Goal: Information Seeking & Learning: Learn about a topic

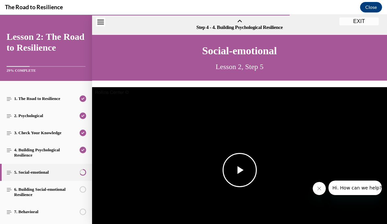
scroll to position [105, 0]
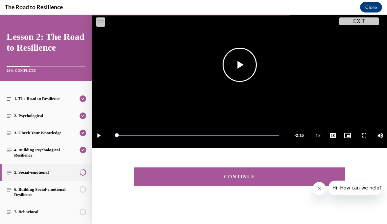
click at [240, 65] on span "Video player" at bounding box center [240, 65] width 0 height 0
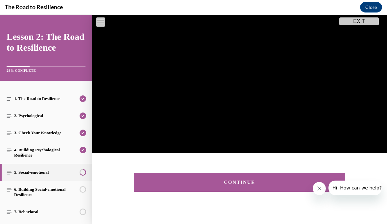
scroll to position [100, 0]
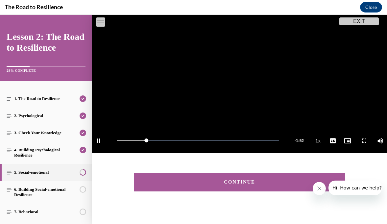
click at [214, 191] on button "CONTINUE" at bounding box center [239, 182] width 211 height 19
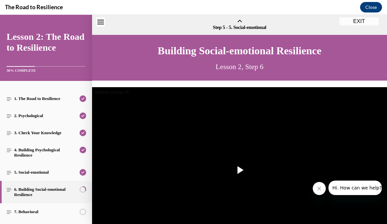
scroll to position [20, 0]
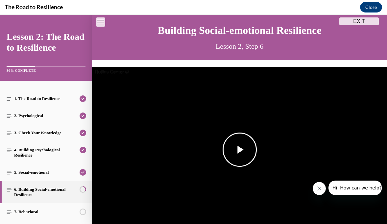
click at [240, 150] on span "Video player" at bounding box center [240, 150] width 0 height 0
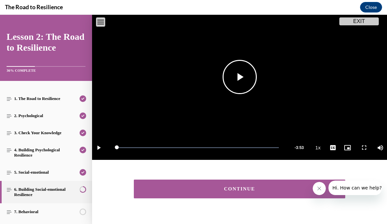
scroll to position [105, 0]
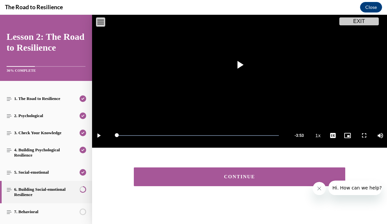
click at [235, 180] on button "CONTINUE" at bounding box center [239, 176] width 211 height 19
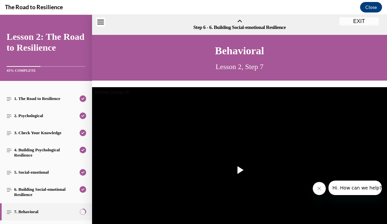
scroll to position [20, 0]
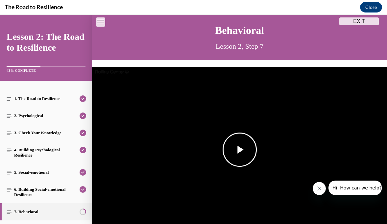
click at [240, 150] on span "Video player" at bounding box center [240, 150] width 0 height 0
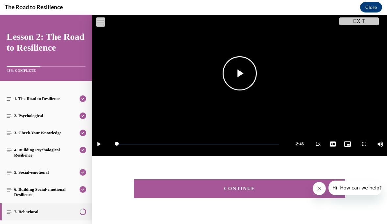
scroll to position [98, 0]
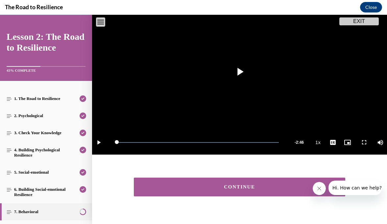
click at [226, 184] on div "CONTINUE" at bounding box center [239, 186] width 191 height 5
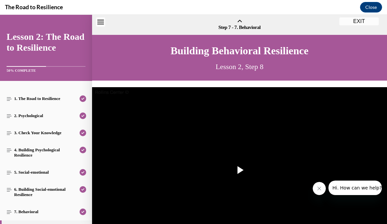
scroll to position [20, 0]
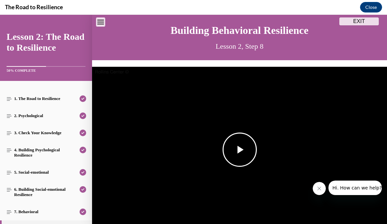
click at [240, 150] on span "Video player" at bounding box center [240, 150] width 0 height 0
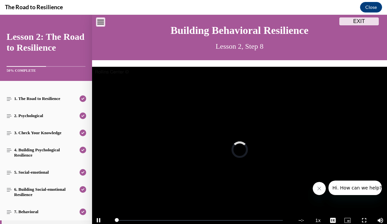
scroll to position [29, 0]
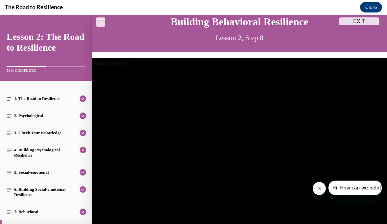
click at [240, 151] on video "Video player" at bounding box center [239, 141] width 295 height 166
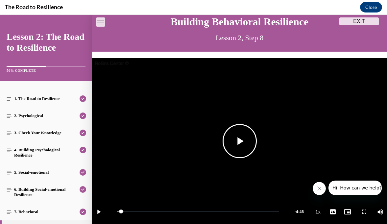
click at [240, 141] on span "Video player" at bounding box center [240, 141] width 0 height 0
click at [187, 124] on video "Video player" at bounding box center [239, 141] width 295 height 166
click at [240, 141] on span "Video player" at bounding box center [240, 141] width 0 height 0
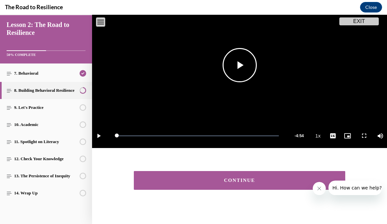
scroll to position [108, 0]
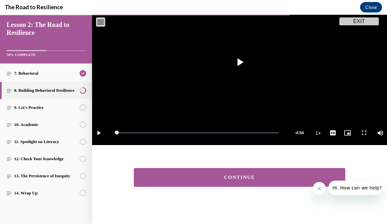
click at [184, 175] on button "CONTINUE" at bounding box center [239, 177] width 211 height 19
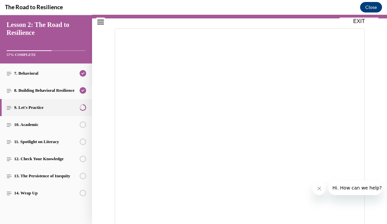
scroll to position [63, 0]
click at [319, 187] on icon "Close message from company" at bounding box center [319, 188] width 5 height 5
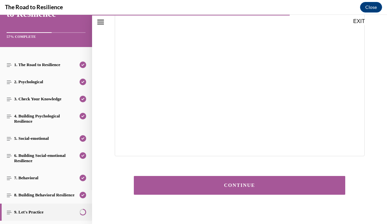
scroll to position [138, 0]
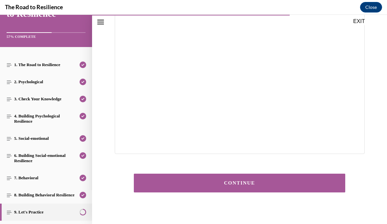
click at [243, 186] on button "CONTINUE" at bounding box center [239, 183] width 211 height 19
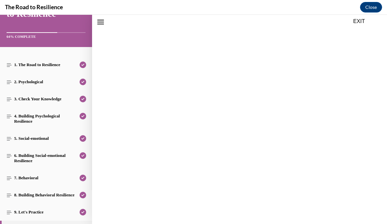
scroll to position [20, 0]
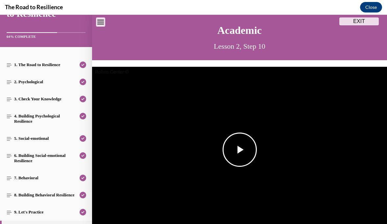
click at [240, 150] on span "Video player" at bounding box center [240, 150] width 0 height 0
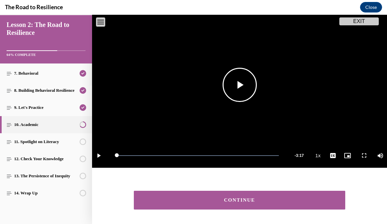
scroll to position [85, 0]
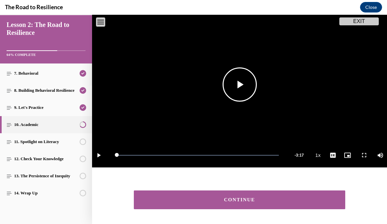
click at [171, 193] on button "CONTINUE" at bounding box center [239, 199] width 211 height 19
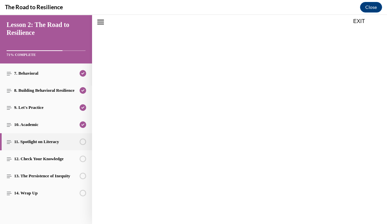
scroll to position [20, 0]
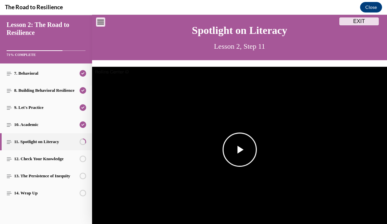
click at [240, 150] on span "Video player" at bounding box center [240, 150] width 0 height 0
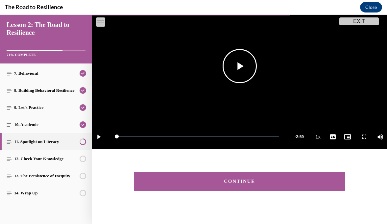
scroll to position [112, 0]
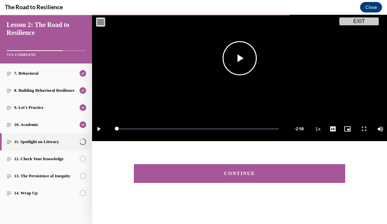
click at [177, 178] on button "CONTINUE" at bounding box center [239, 173] width 211 height 19
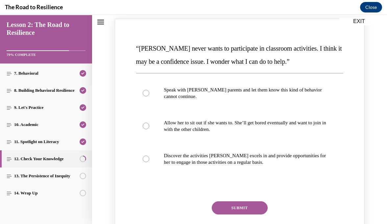
scroll to position [88, 0]
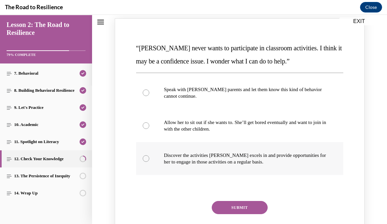
click at [147, 159] on div "Knowledge check: Multiple choice" at bounding box center [146, 158] width 7 height 7
click at [147, 159] on input "Discover the activities [PERSON_NAME] excels in and provide opportunities for h…" at bounding box center [146, 158] width 7 height 7
radio input "true"
click at [234, 209] on button "SUBMIT" at bounding box center [240, 207] width 56 height 13
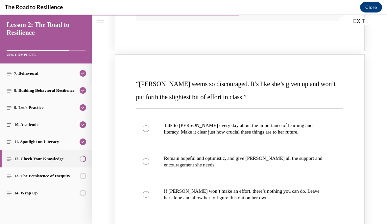
scroll to position [340, 0]
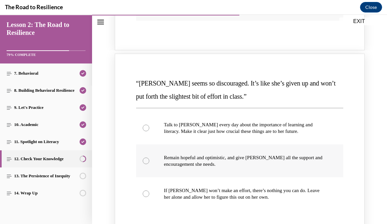
click at [240, 163] on p "Remain hopeful and optimistic, and give [PERSON_NAME] all the support and encou…" at bounding box center [245, 160] width 163 height 13
click at [149, 163] on input "Remain hopeful and optimistic, and give [PERSON_NAME] all the support and encou…" at bounding box center [146, 160] width 7 height 7
radio input "true"
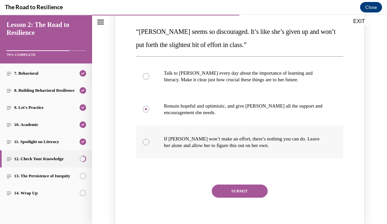
scroll to position [392, 0]
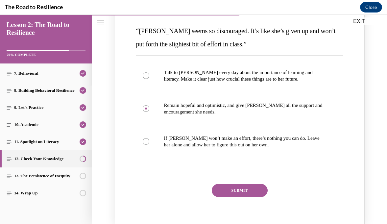
click at [244, 192] on button "SUBMIT" at bounding box center [240, 190] width 56 height 13
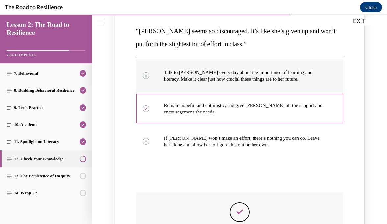
click at [148, 77] on div "Knowledge check: Multiple choice" at bounding box center [146, 75] width 7 height 7
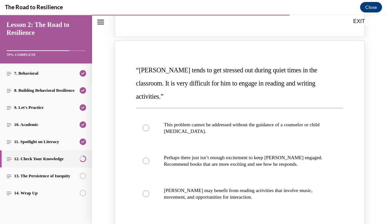
scroll to position [643, 0]
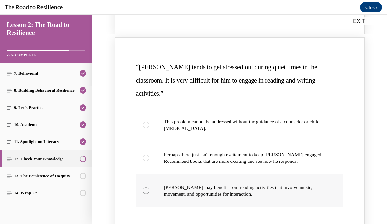
click at [228, 185] on label "[PERSON_NAME] may benefit from reading activities that involve music, movement,…" at bounding box center [239, 190] width 207 height 33
click at [149, 187] on input "[PERSON_NAME] may benefit from reading activities that involve music, movement,…" at bounding box center [146, 190] width 7 height 7
radio input "true"
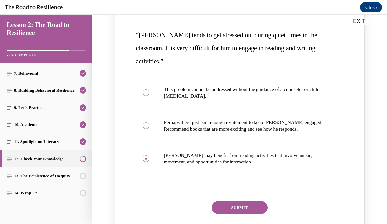
click at [249, 201] on button "SUBMIT" at bounding box center [240, 207] width 56 height 13
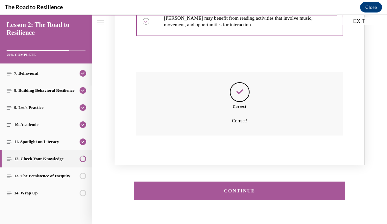
scroll to position [816, 0]
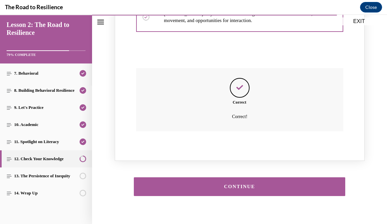
click at [255, 184] on div "CONTINUE" at bounding box center [239, 186] width 191 height 5
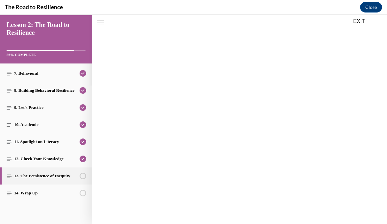
scroll to position [20, 0]
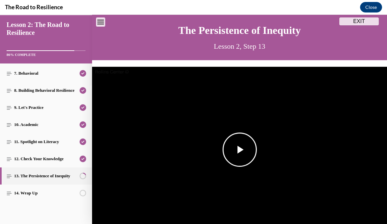
click at [240, 150] on span "Video player" at bounding box center [240, 150] width 0 height 0
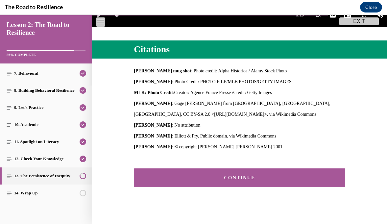
scroll to position [230, 0]
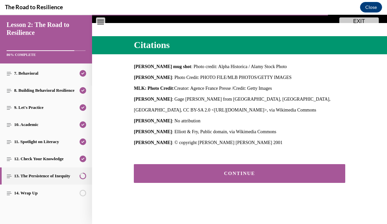
click at [295, 173] on div "CONTINUE" at bounding box center [239, 173] width 191 height 5
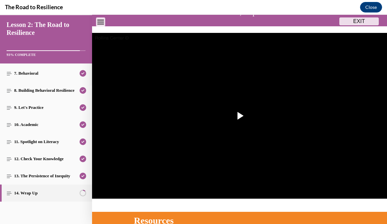
scroll to position [54, 0]
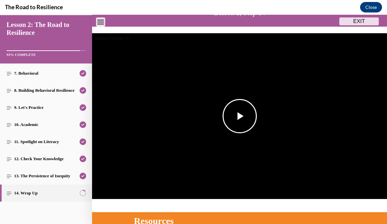
click at [240, 116] on span "Video player" at bounding box center [240, 116] width 0 height 0
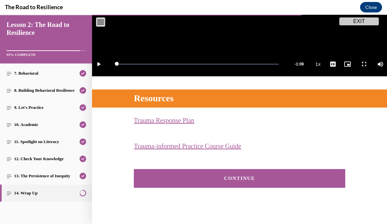
scroll to position [181, 0]
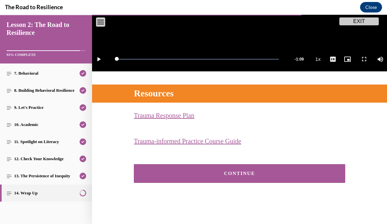
click at [262, 175] on div "CONTINUE" at bounding box center [239, 173] width 191 height 5
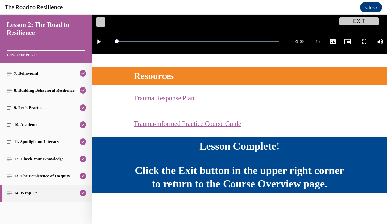
scroll to position [212, 0]
click at [357, 20] on button "EXIT" at bounding box center [358, 21] width 39 height 8
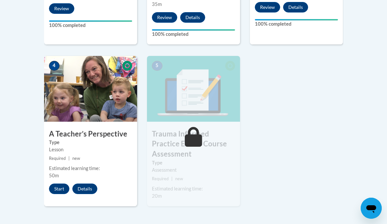
scroll to position [348, 0]
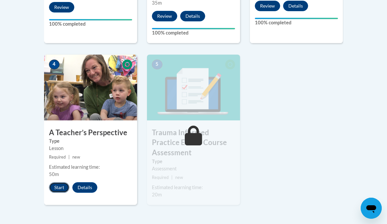
click at [60, 185] on button "Start" at bounding box center [59, 187] width 20 height 11
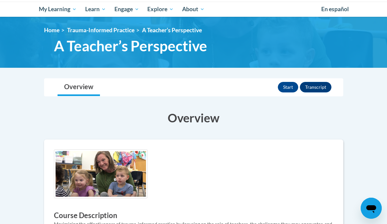
scroll to position [69, 0]
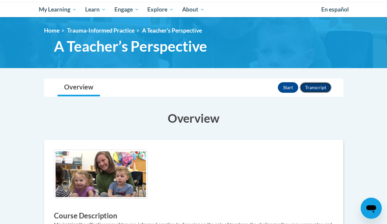
click at [322, 91] on button "Transcript" at bounding box center [316, 87] width 32 height 11
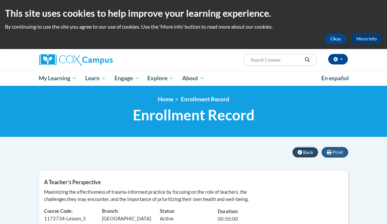
click at [303, 154] on button "Back" at bounding box center [305, 152] width 26 height 11
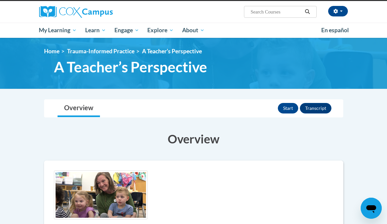
scroll to position [53, 0]
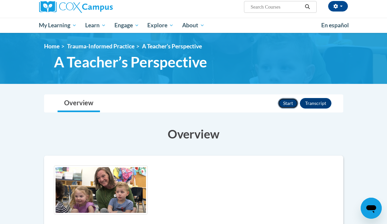
click at [288, 105] on button "Start" at bounding box center [288, 103] width 20 height 11
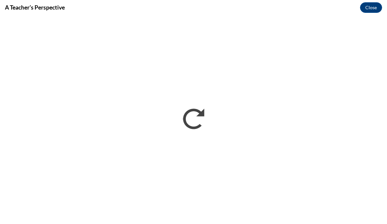
scroll to position [0, 0]
